Goal: Check status: Check status

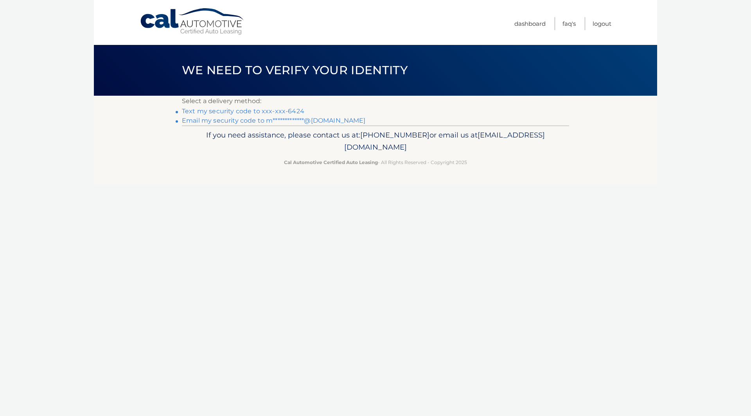
click at [272, 112] on link "Text my security code to xxx-xxx-6424" at bounding box center [243, 111] width 122 height 7
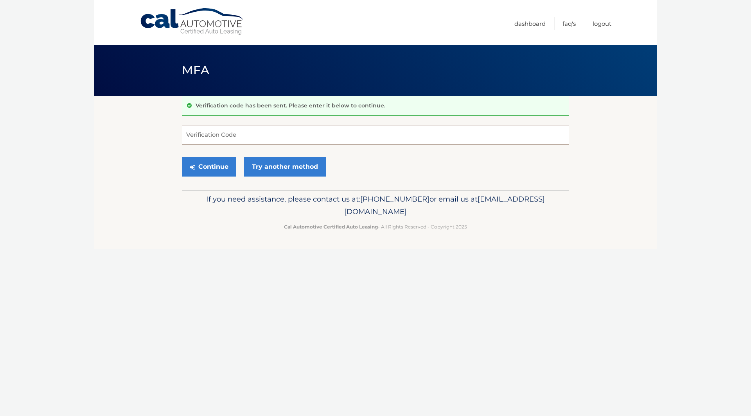
click at [204, 136] on input "Verification Code" at bounding box center [375, 135] width 387 height 20
type input "726321"
click at [211, 164] on button "Continue" at bounding box center [209, 167] width 54 height 20
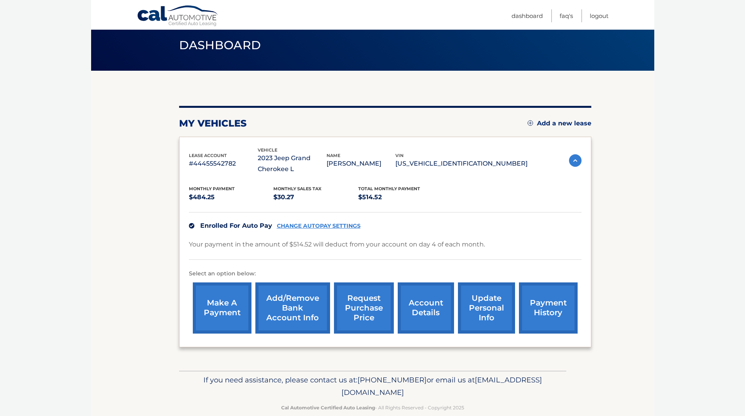
scroll to position [39, 0]
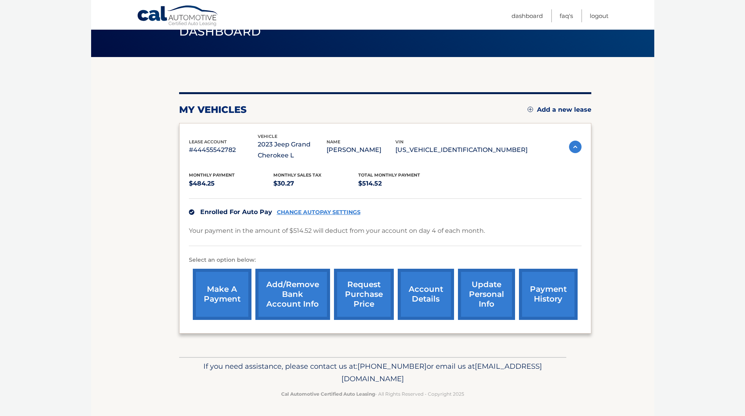
click at [424, 293] on link "account details" at bounding box center [426, 294] width 56 height 51
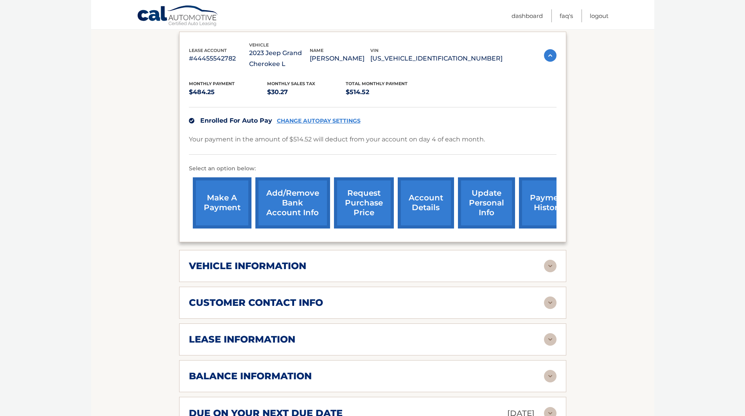
scroll to position [156, 0]
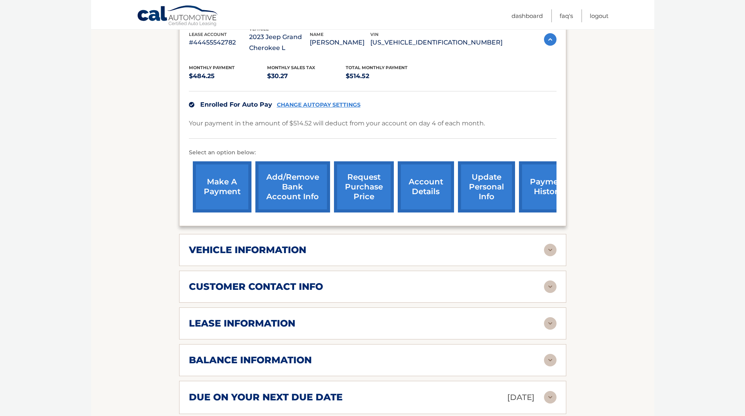
click at [429, 256] on div "vehicle information" at bounding box center [366, 250] width 355 height 12
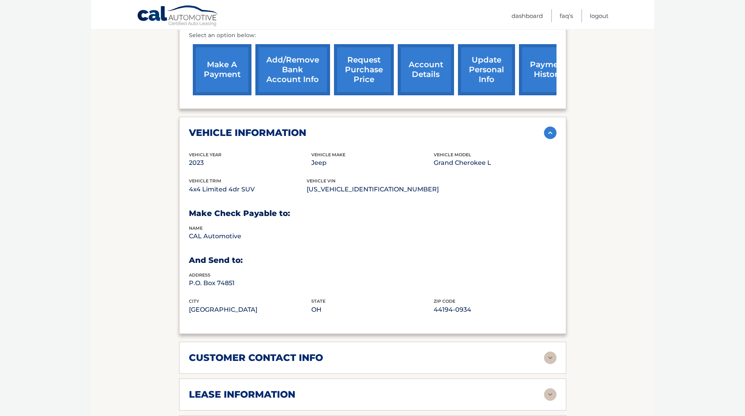
scroll to position [313, 0]
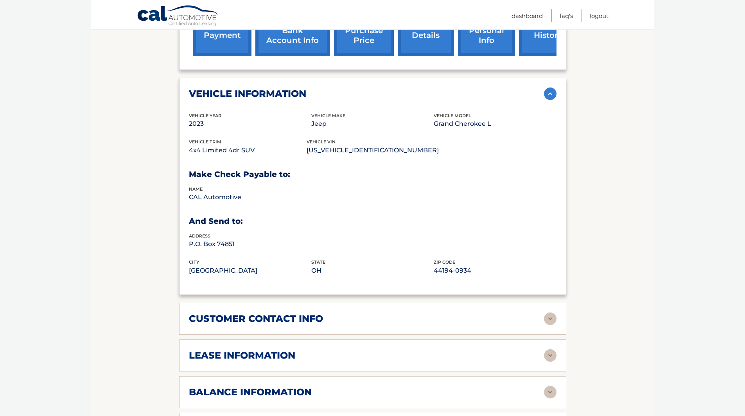
click at [399, 321] on div "customer contact info" at bounding box center [366, 319] width 355 height 12
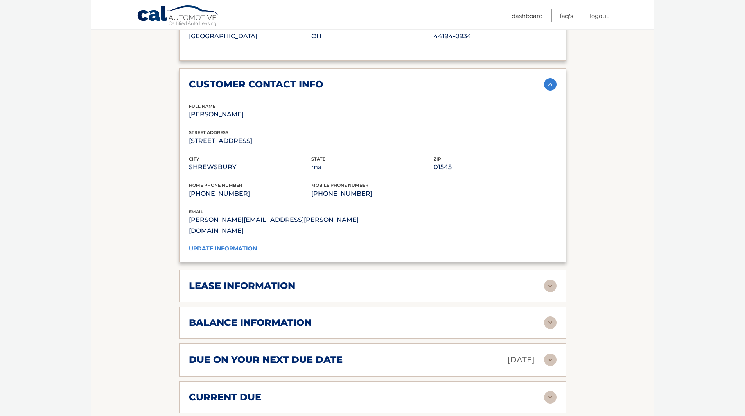
click at [400, 317] on div "balance information" at bounding box center [366, 323] width 355 height 12
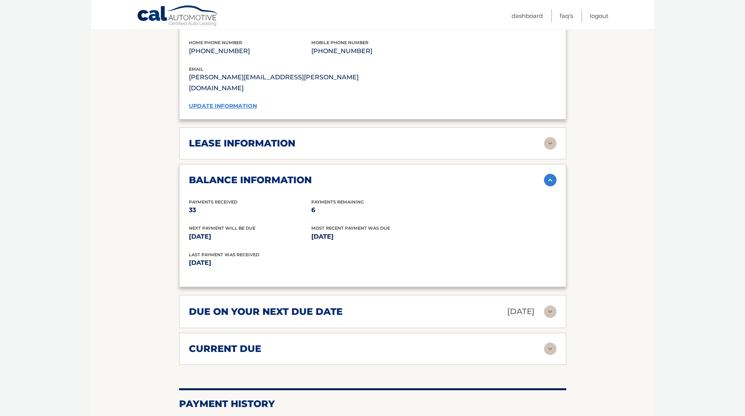
scroll to position [704, 0]
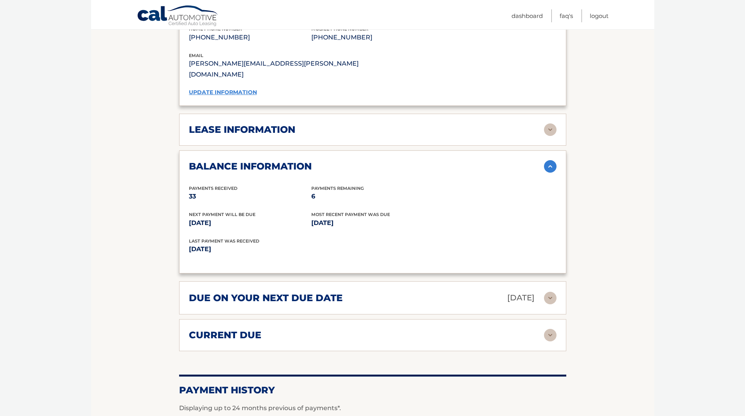
click at [239, 330] on h2 "current due" at bounding box center [225, 336] width 72 height 12
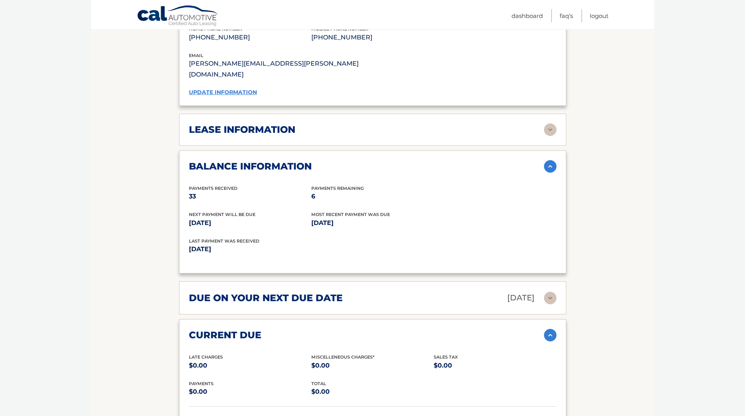
click at [239, 330] on h2 "current due" at bounding box center [225, 336] width 72 height 12
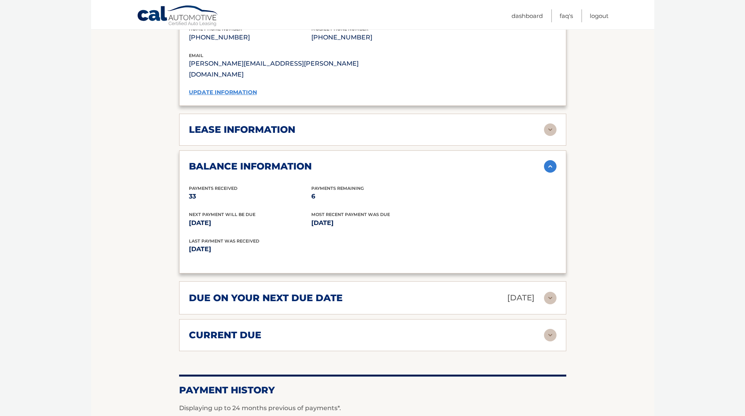
click at [237, 299] on div "due on your next due date Nov 04, 2025 Late Charges $0.00 Miscellaneous Charges…" at bounding box center [372, 298] width 387 height 33
click at [241, 292] on h2 "due on your next due date" at bounding box center [266, 298] width 154 height 12
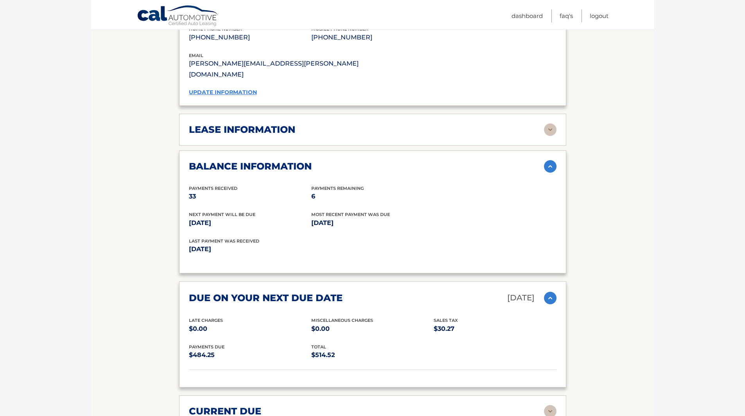
click at [242, 292] on h2 "due on your next due date" at bounding box center [266, 298] width 154 height 12
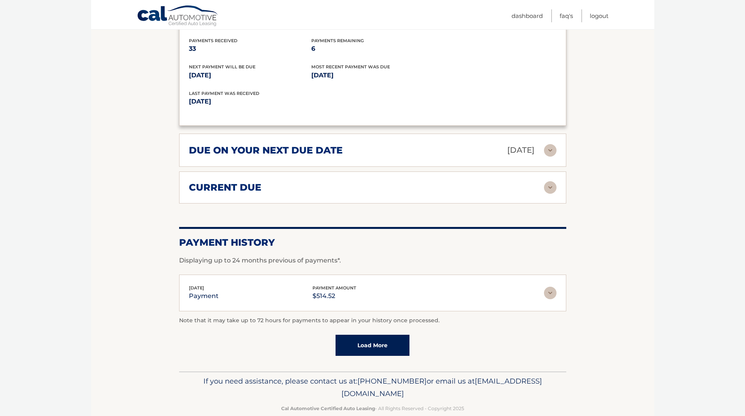
scroll to position [856, 0]
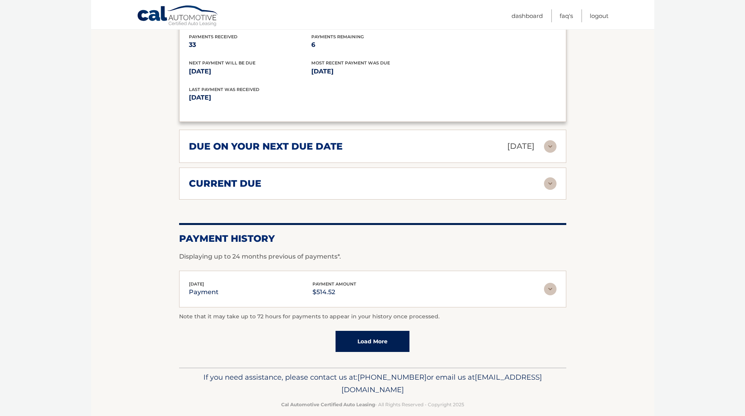
click at [242, 290] on div "Oct 06, 2025 payment payment amount $514.52 Late Charges $0.00 Miscelleneous Ch…" at bounding box center [372, 289] width 387 height 37
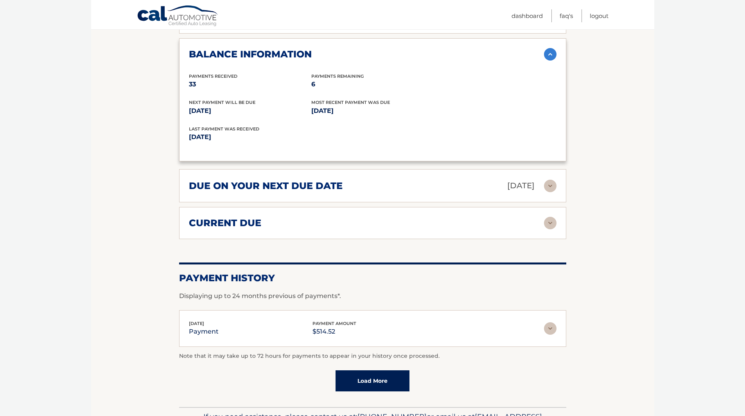
scroll to position [699, 0]
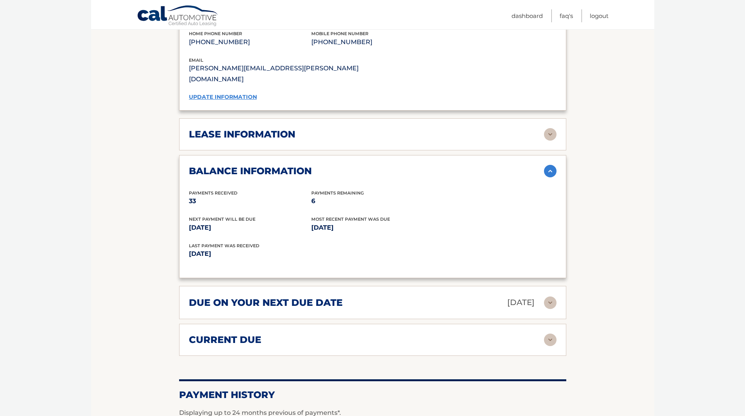
drag, startPoint x: 326, startPoint y: 191, endPoint x: 307, endPoint y: 187, distance: 19.6
click at [307, 190] on div "Payments Received 33 Payments Remaining 6" at bounding box center [373, 203] width 368 height 27
click at [595, 16] on link "Logout" at bounding box center [599, 15] width 19 height 13
